Goal: Download file/media

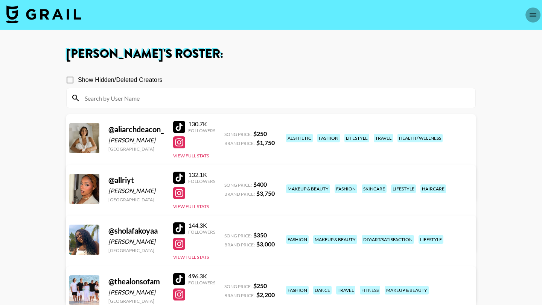
click at [530, 14] on icon "open drawer" at bounding box center [532, 15] width 9 height 9
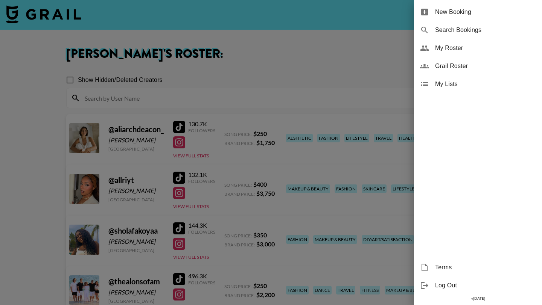
click at [226, 30] on div at bounding box center [271, 152] width 542 height 305
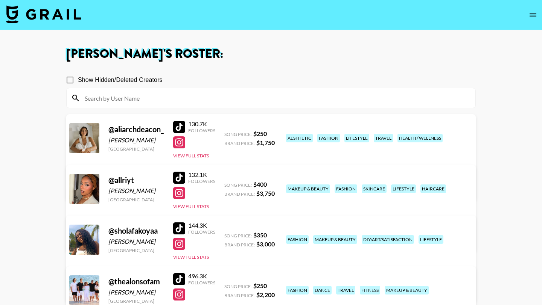
click at [54, 13] on img at bounding box center [43, 14] width 75 height 18
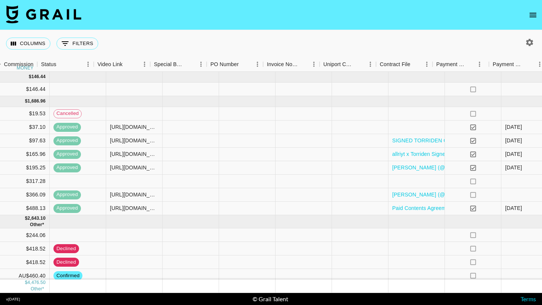
scroll to position [0, 714]
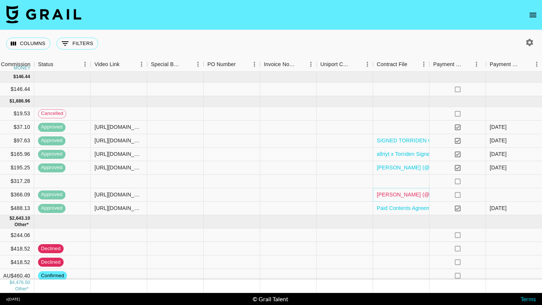
click at [409, 195] on link "[PERSON_NAME] (@allriyt) TikTok Campaign - [PERSON_NAME] (1).pdf" at bounding box center [465, 195] width 176 height 8
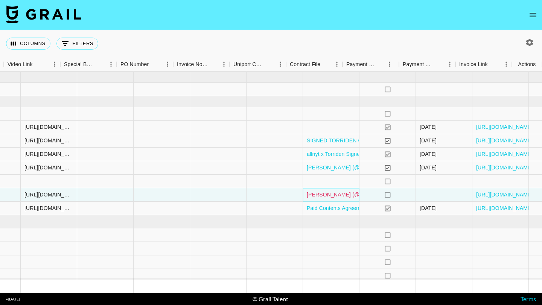
scroll to position [0, 801]
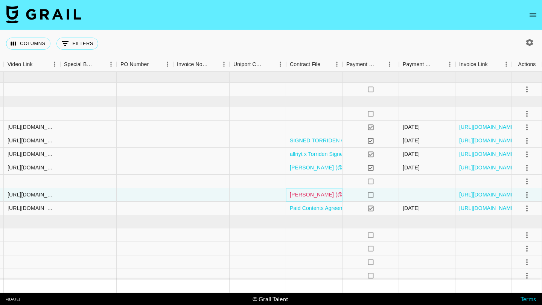
click at [301, 193] on link "[PERSON_NAME] (@allriyt) TikTok Campaign - [PERSON_NAME] (1).pdf" at bounding box center [378, 195] width 176 height 8
click at [525, 196] on icon "select merge strategy" at bounding box center [526, 195] width 9 height 9
click at [347, 197] on div "no" at bounding box center [370, 195] width 56 height 14
click at [266, 195] on div at bounding box center [257, 195] width 56 height 14
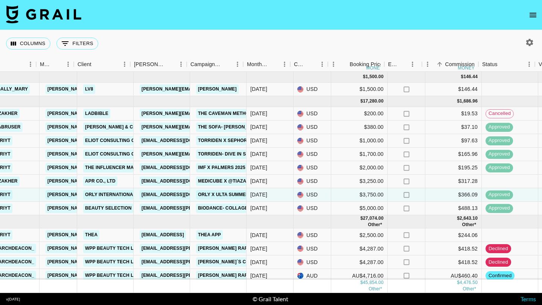
scroll to position [0, 266]
